Goal: Task Accomplishment & Management: Complete application form

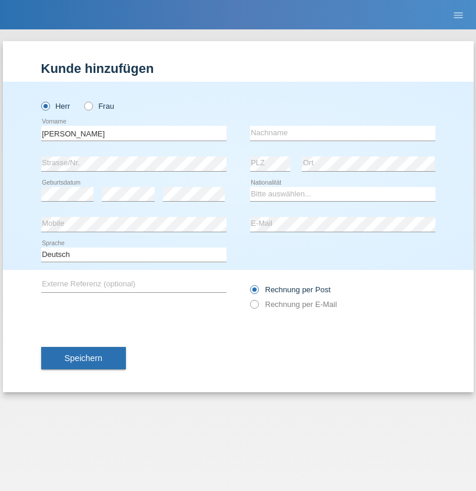
type input "[PERSON_NAME]"
click at [342, 133] on input "text" at bounding box center [342, 133] width 185 height 15
type input "Senn"
select select "CH"
select select "en"
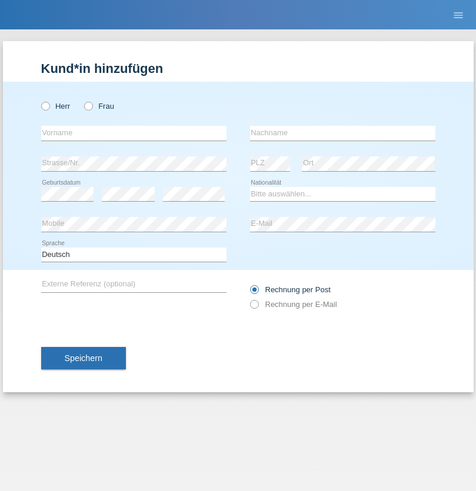
radio input "true"
click at [133, 133] on input "text" at bounding box center [133, 133] width 185 height 15
type input "[PERSON_NAME]"
click at [342, 133] on input "text" at bounding box center [342, 133] width 185 height 15
type input "Senn"
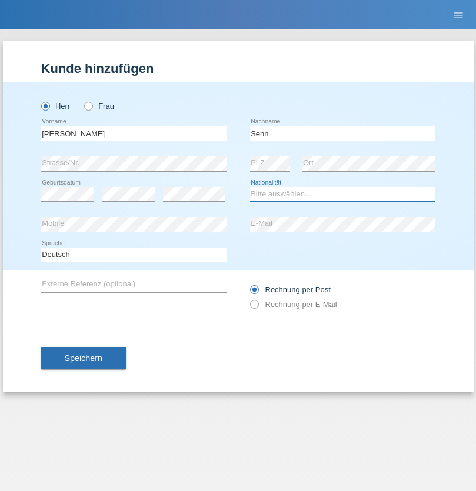
select select "CH"
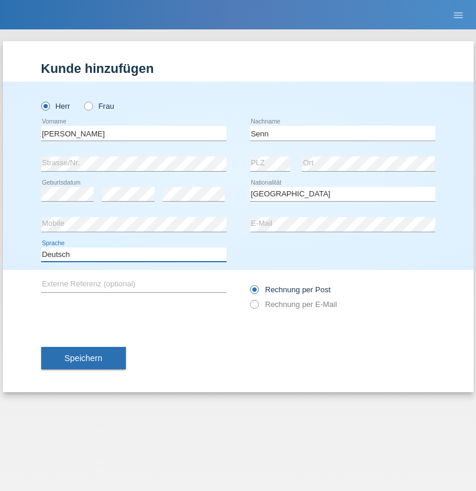
select select "en"
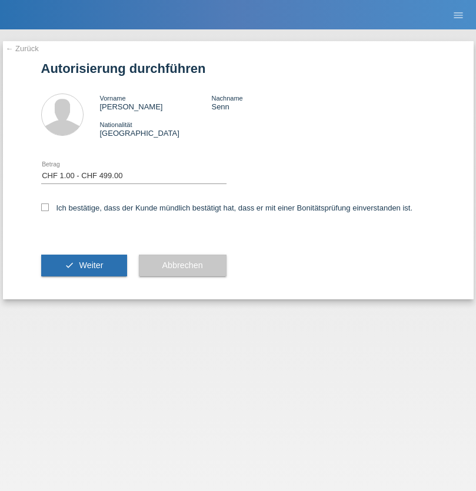
select select "1"
checkbox input "true"
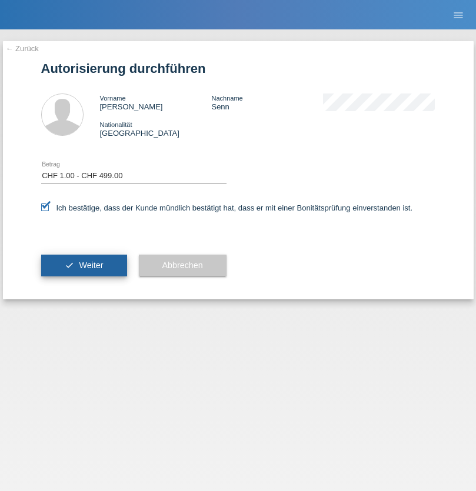
click at [83, 265] on span "Weiter" at bounding box center [91, 264] width 24 height 9
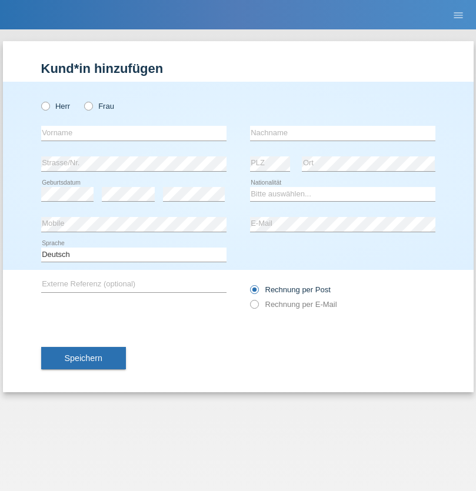
radio input "true"
click at [133, 133] on input "text" at bounding box center [133, 133] width 185 height 15
type input "Francesco"
click at [342, 133] on input "text" at bounding box center [342, 133] width 185 height 15
type input "Fortugno"
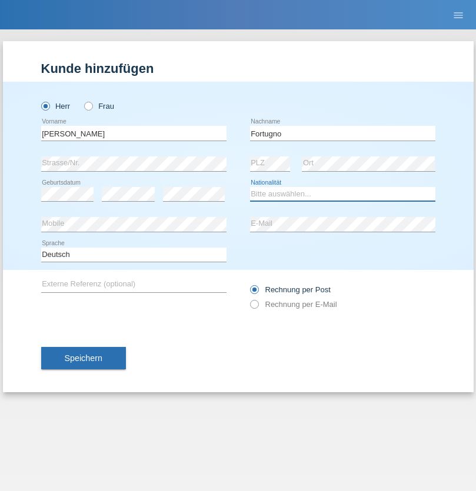
select select "IT"
select select "C"
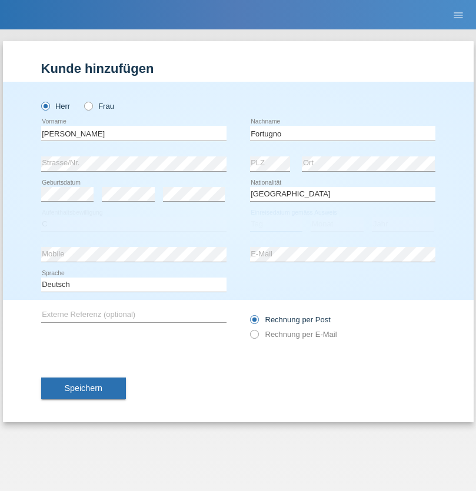
select select "09"
select select "08"
select select "2006"
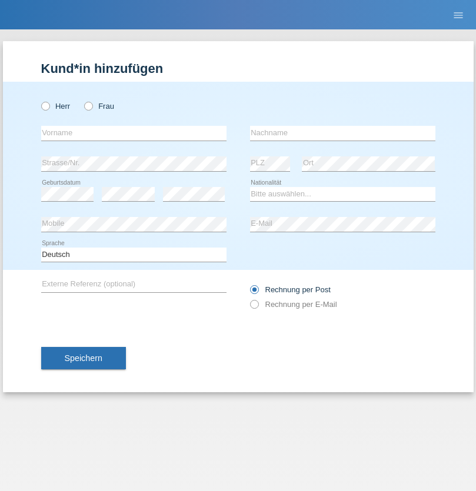
radio input "true"
click at [133, 133] on input "text" at bounding box center [133, 133] width 185 height 15
type input "Farkash"
click at [342, 133] on input "text" at bounding box center [342, 133] width 185 height 15
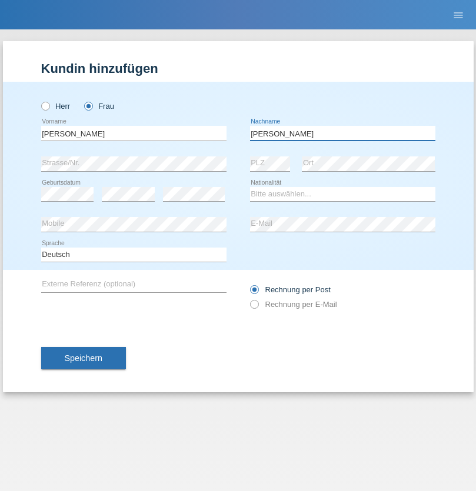
type input "Yolana"
select select "UA"
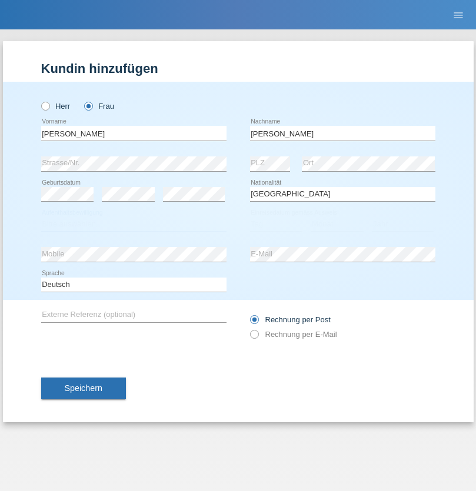
select select "C"
select select "23"
select select "10"
select select "2021"
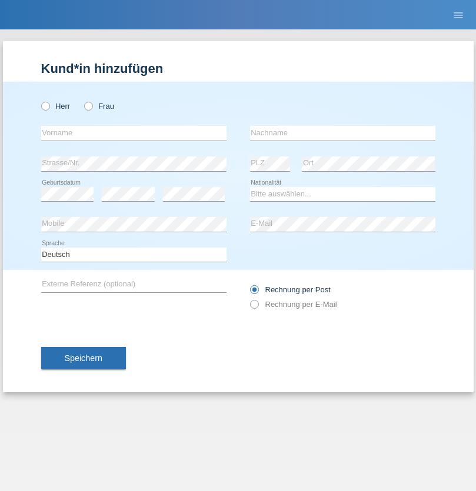
radio input "true"
click at [133, 133] on input "text" at bounding box center [133, 133] width 185 height 15
type input "Terezie"
click at [342, 133] on input "text" at bounding box center [342, 133] width 185 height 15
type input "Zachariášová"
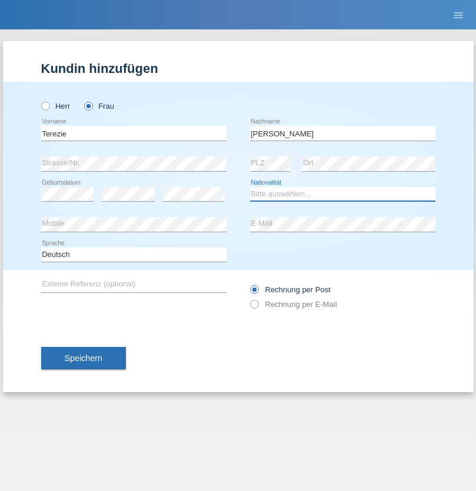
select select "CH"
radio input "true"
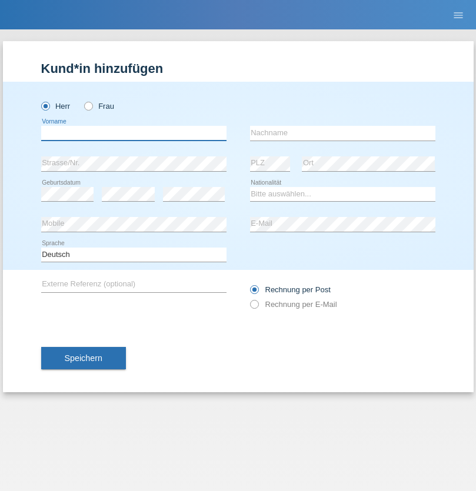
click at [133, 133] on input "text" at bounding box center [133, 133] width 185 height 15
type input "firat"
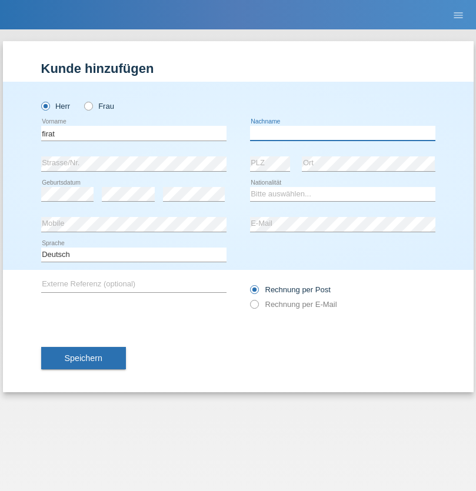
click at [342, 133] on input "text" at bounding box center [342, 133] width 185 height 15
type input "kara"
select select "CH"
radio input "true"
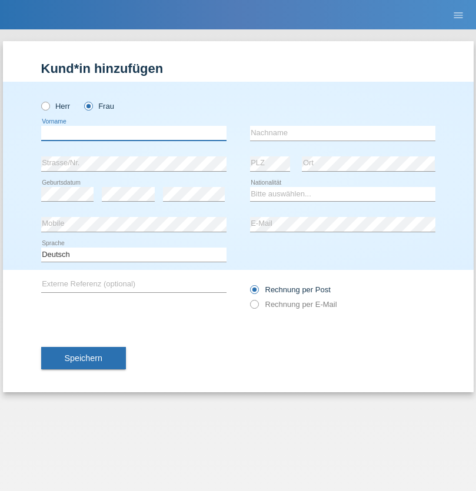
click at [133, 133] on input "text" at bounding box center [133, 133] width 185 height 15
type input "Nuria"
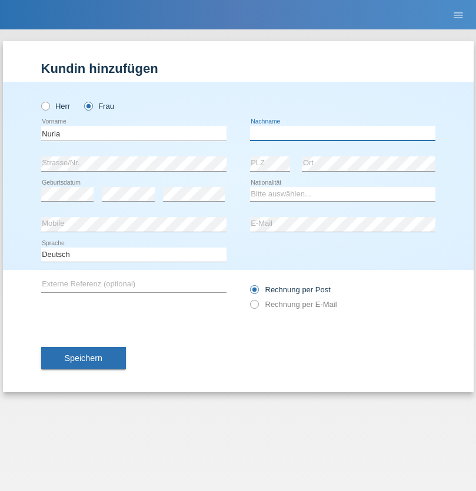
click at [342, 133] on input "text" at bounding box center [342, 133] width 185 height 15
type input "D'Antino"
select select "CH"
